Goal: Transaction & Acquisition: Obtain resource

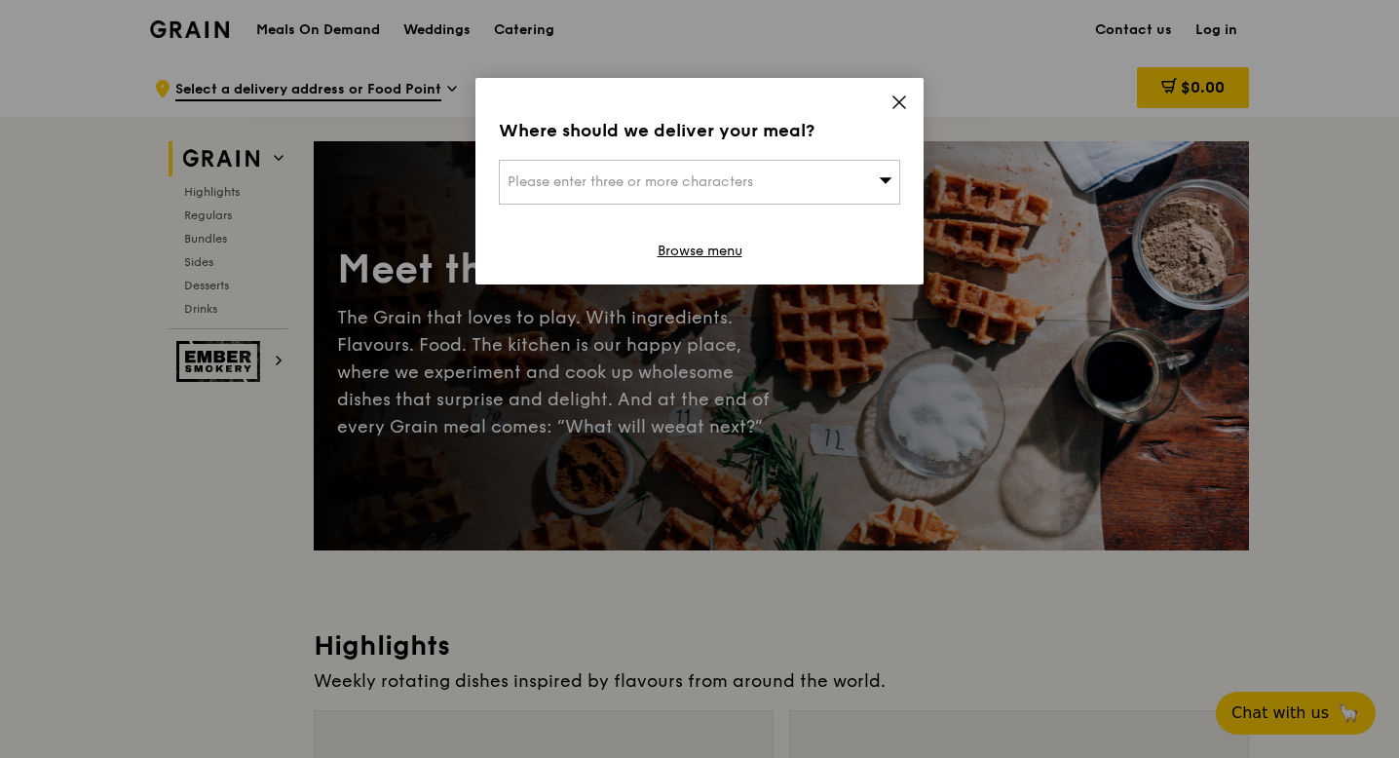
click at [897, 103] on icon at bounding box center [900, 102] width 12 height 12
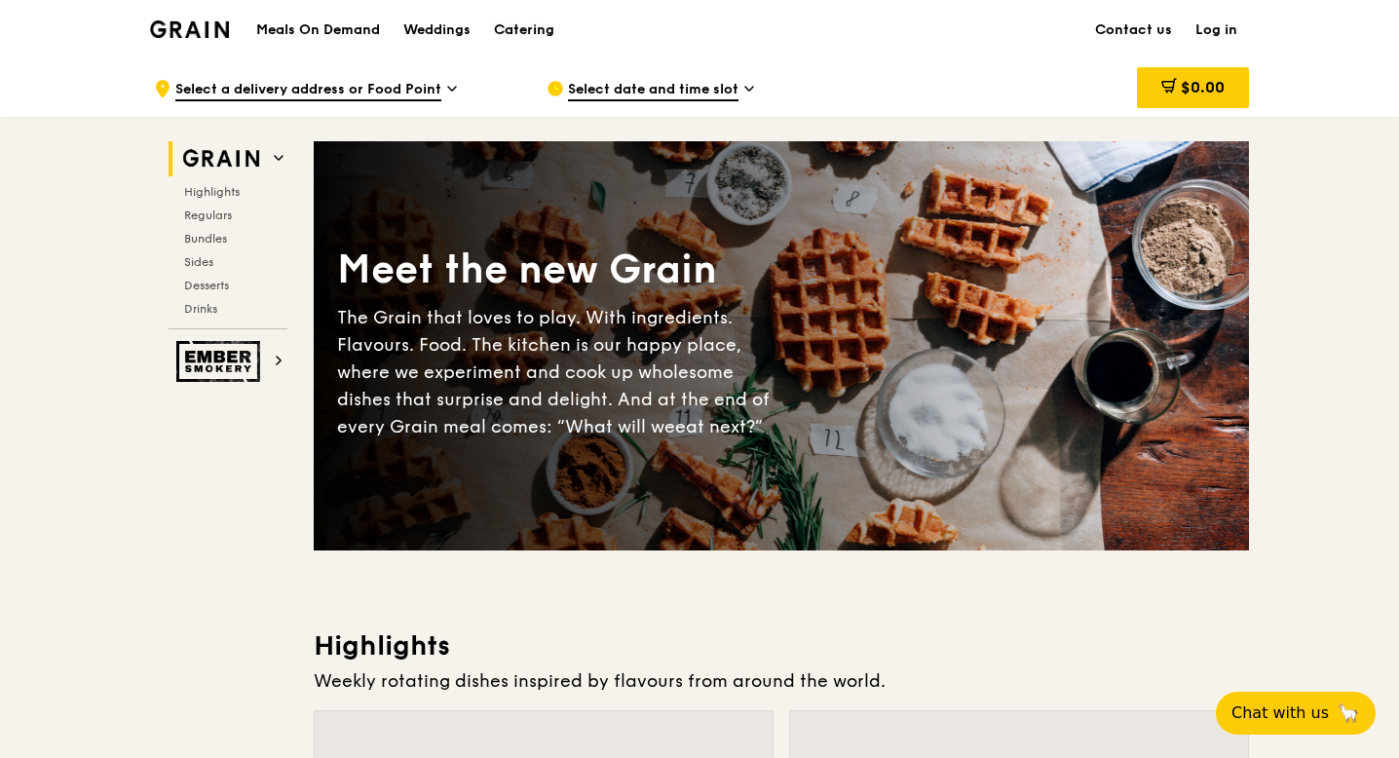
click at [524, 30] on div "Catering" at bounding box center [524, 30] width 60 height 58
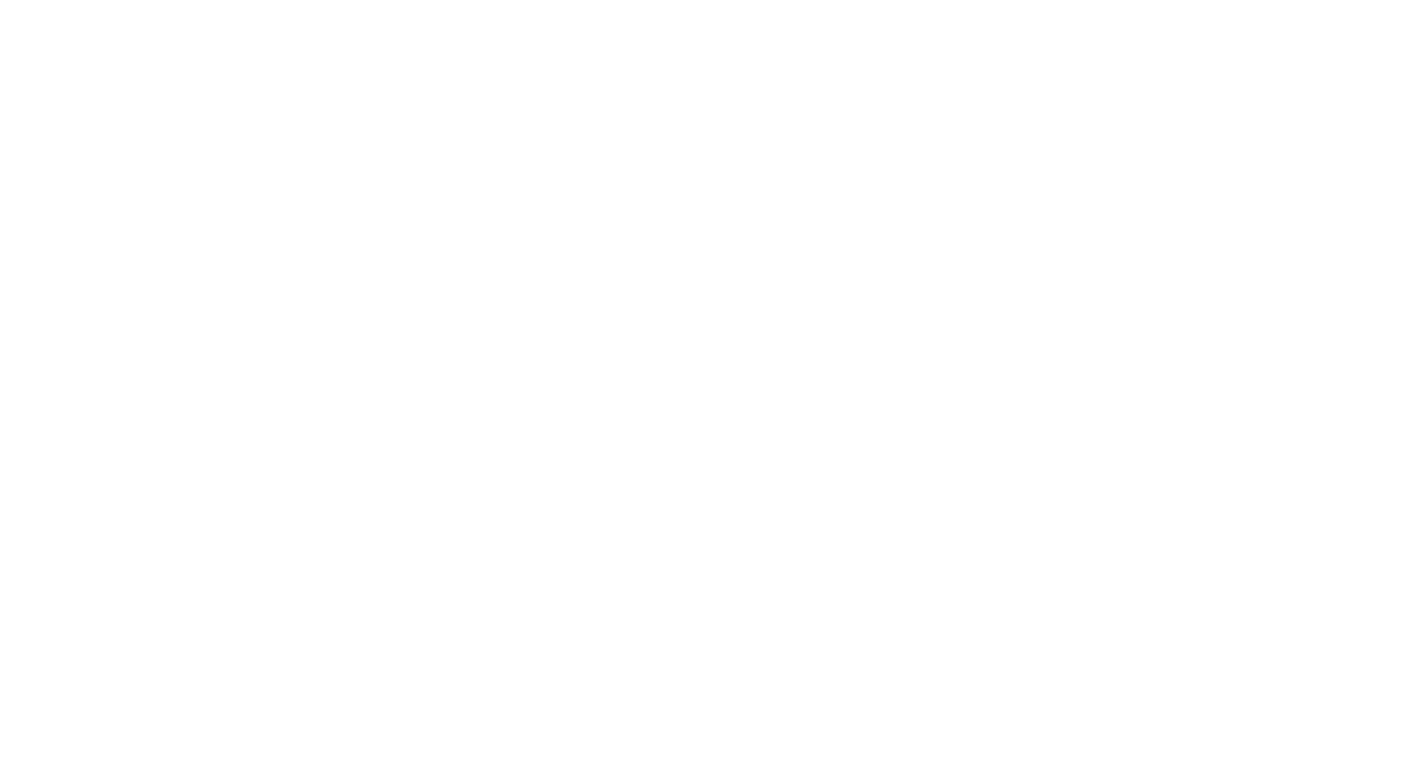
click at [257, 8] on html at bounding box center [701, 4] width 1403 height 8
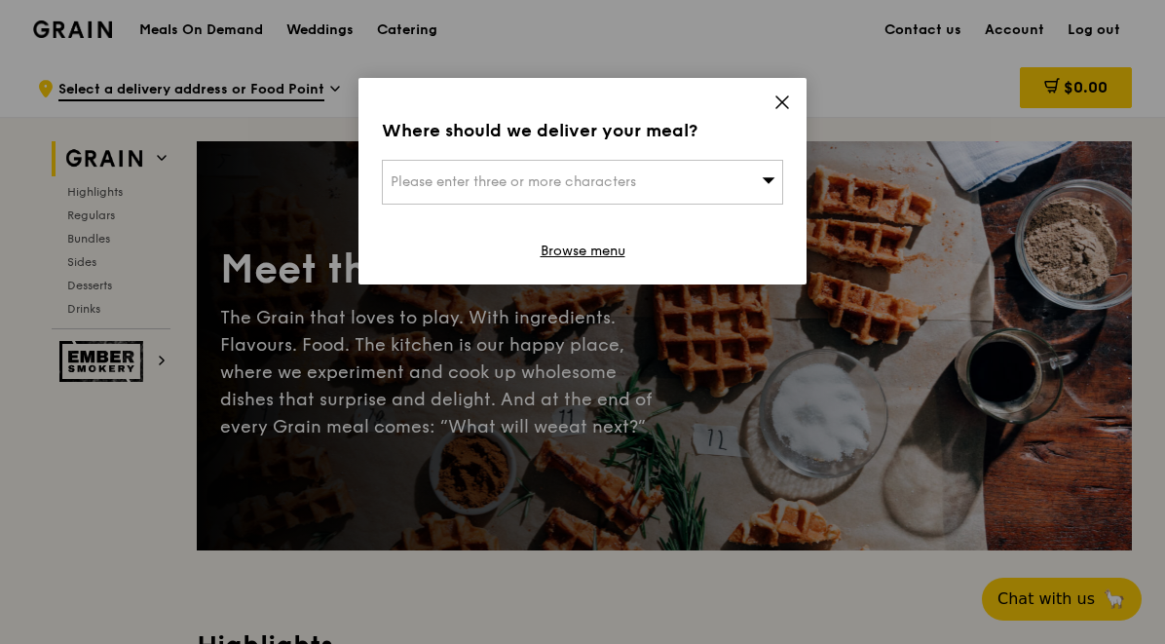
click at [786, 100] on icon at bounding box center [783, 103] width 18 height 18
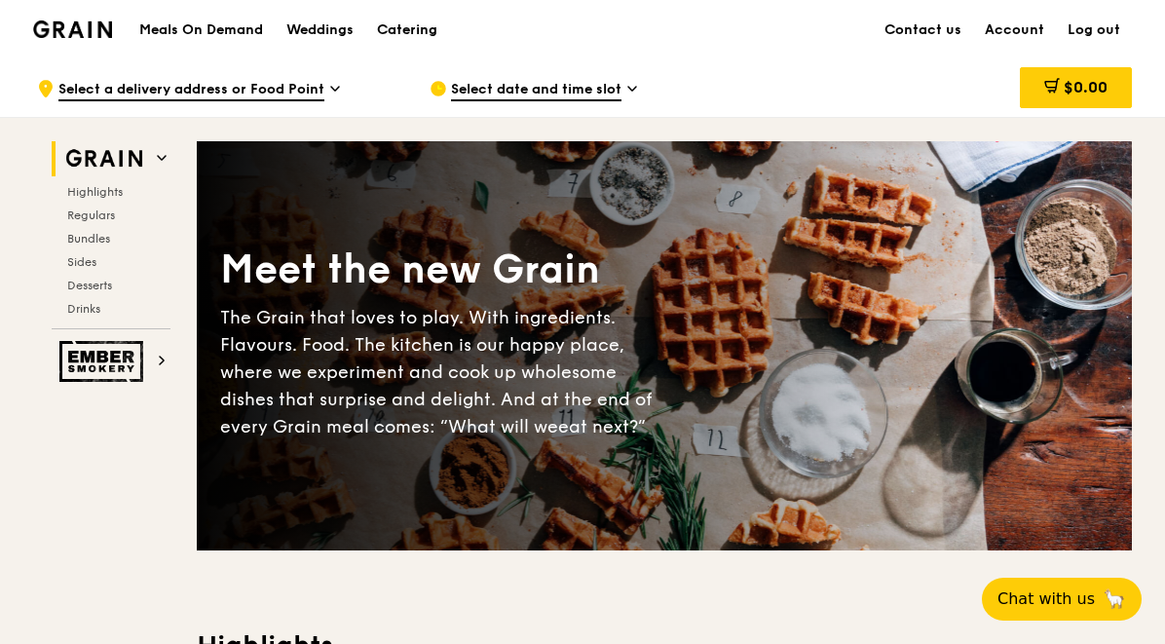
click at [418, 26] on div "Catering" at bounding box center [407, 30] width 60 height 58
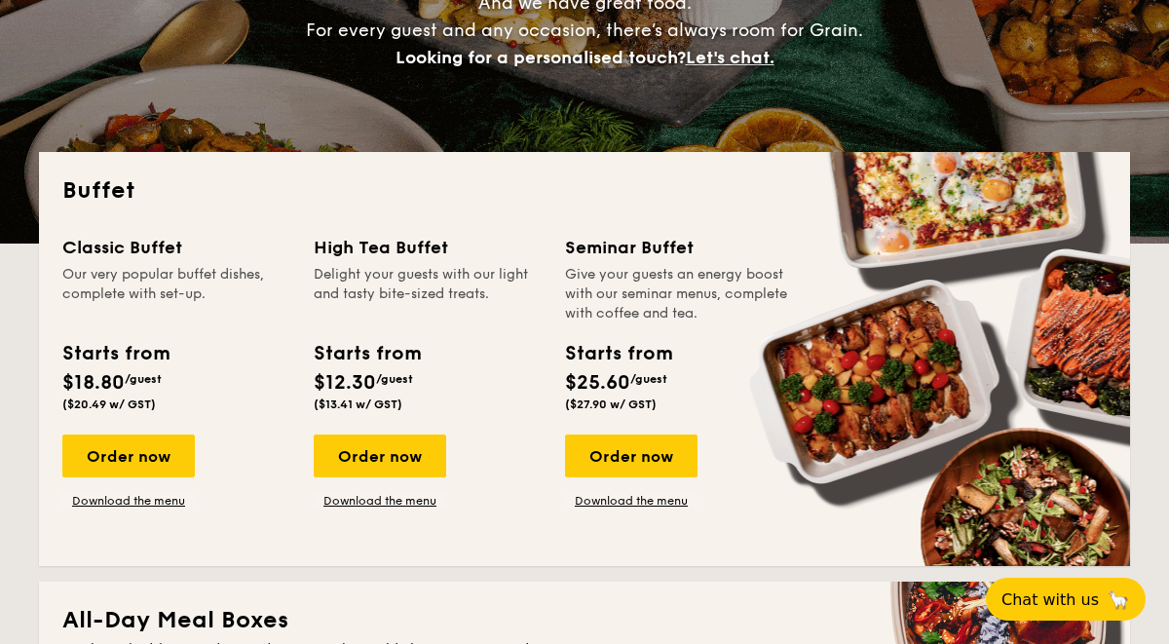
scroll to position [305, 0]
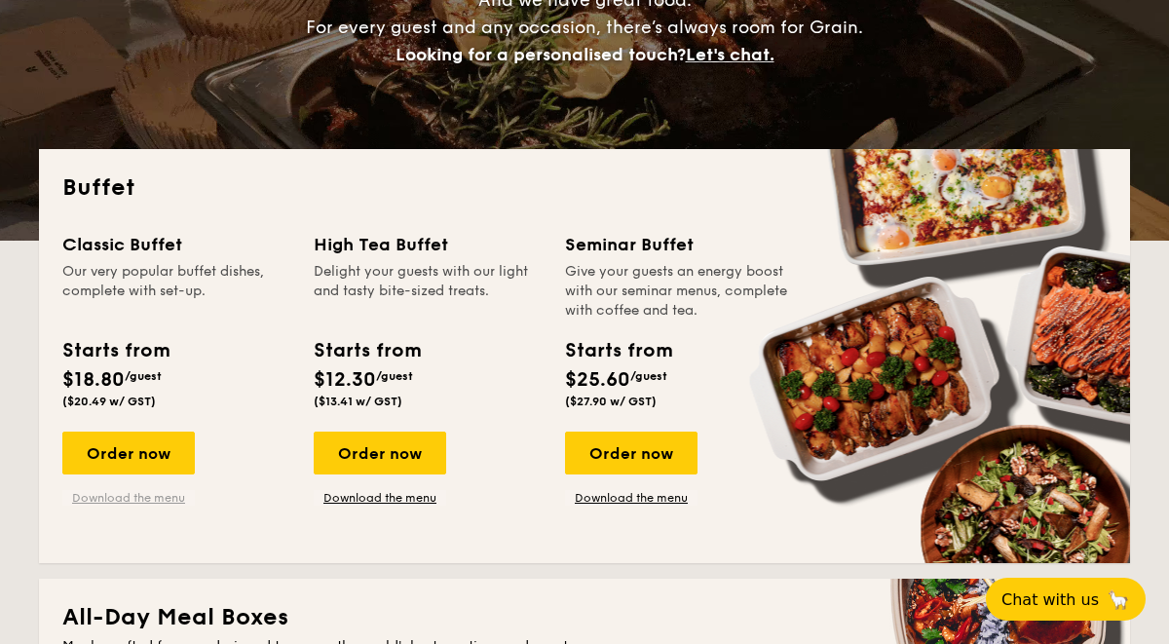
click at [142, 497] on link "Download the menu" at bounding box center [128, 498] width 133 height 16
